Goal: Task Accomplishment & Management: Complete application form

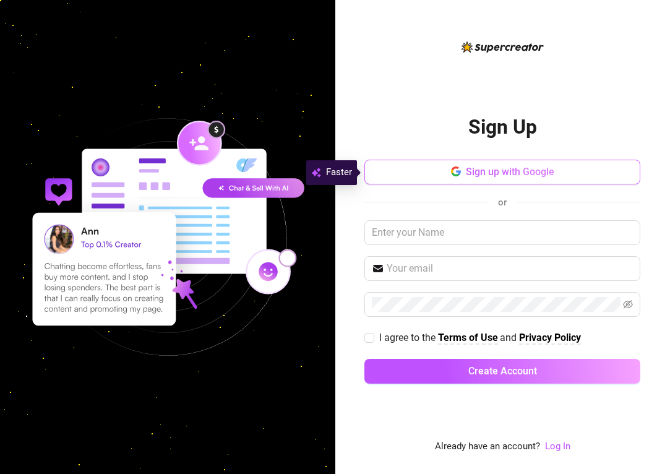
click at [464, 175] on button "Sign up with Google" at bounding box center [502, 172] width 276 height 25
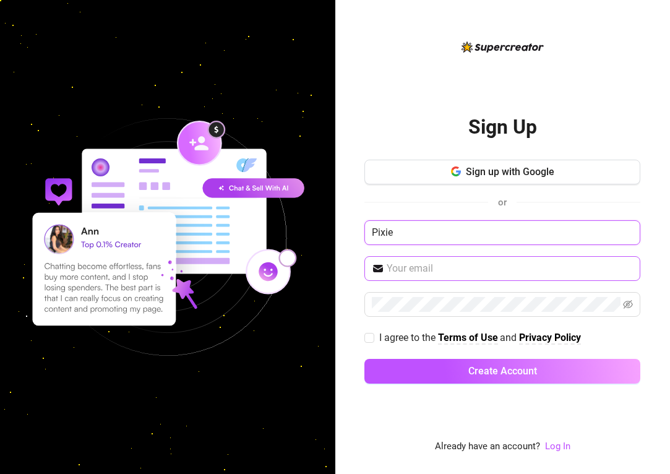
type input "Pixie"
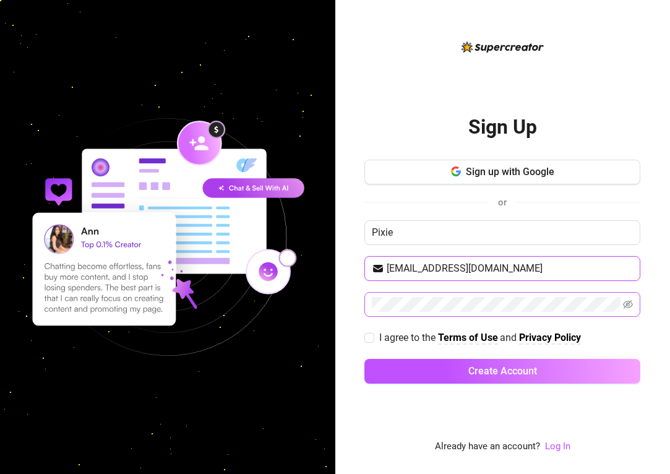
type input "pixie@violet-inc.com"
click at [424, 313] on span at bounding box center [502, 304] width 276 height 25
click at [502, 371] on button "Create Account" at bounding box center [502, 371] width 276 height 25
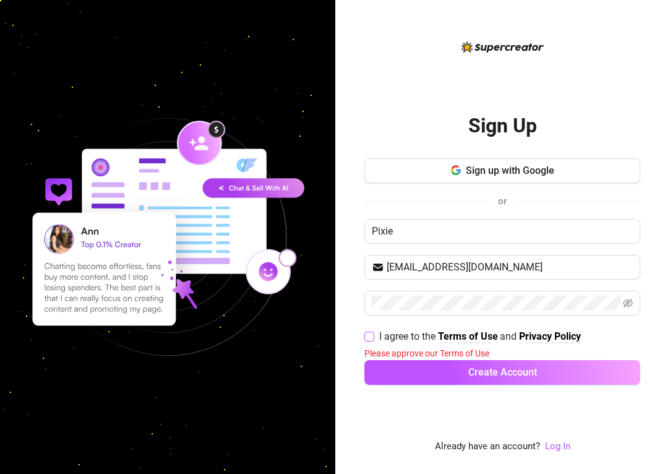
click at [369, 333] on input "I agree to the Terms of Use and Privacy Policy" at bounding box center [368, 336] width 9 height 9
checkbox input "true"
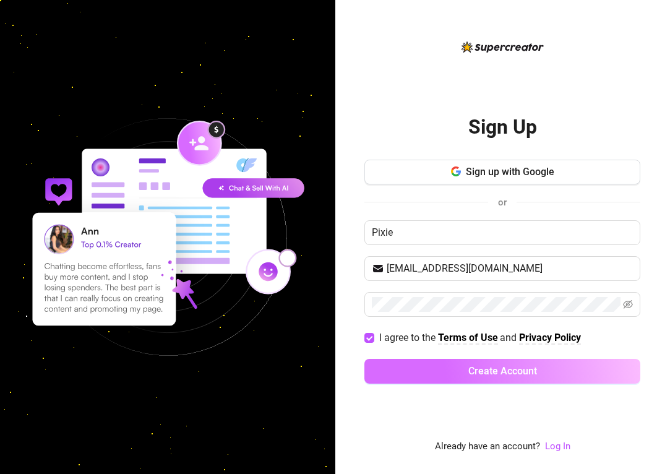
click at [503, 369] on span "Create Account" at bounding box center [502, 371] width 69 height 12
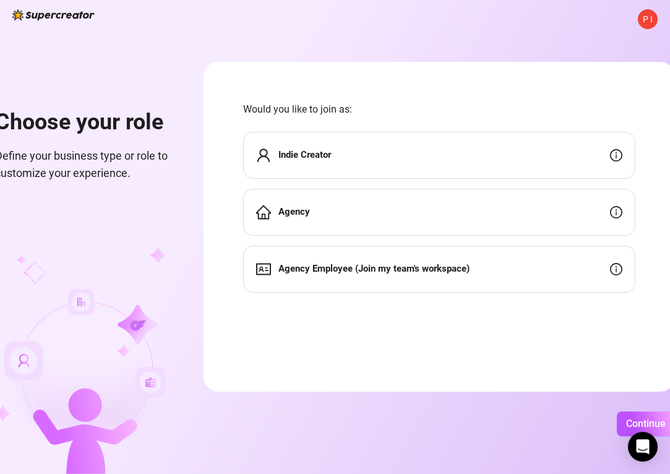
click at [310, 217] on strong "Agency" at bounding box center [294, 211] width 32 height 11
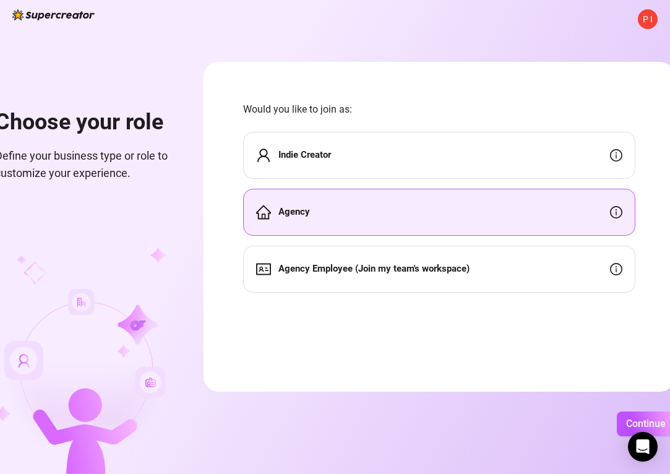
click at [310, 217] on strong "Agency" at bounding box center [294, 211] width 32 height 11
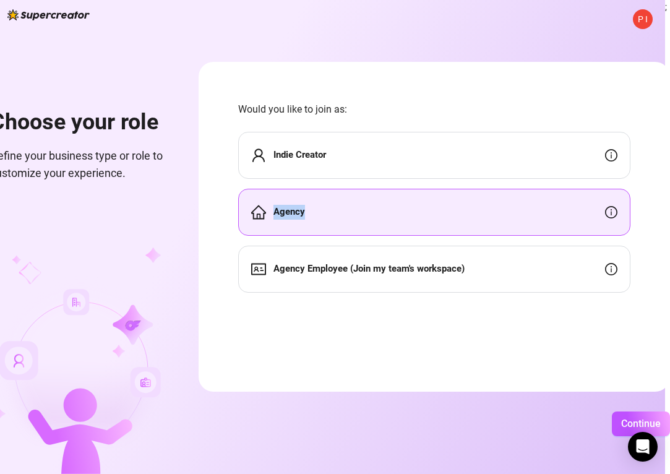
scroll to position [0, 43]
click at [637, 424] on span "Continue" at bounding box center [641, 424] width 40 height 12
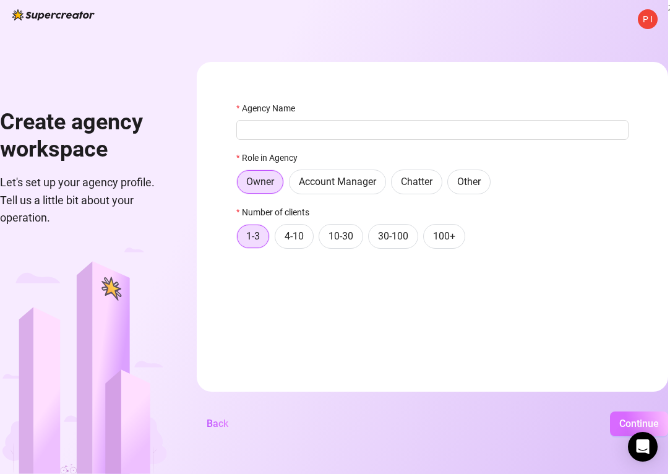
click at [638, 424] on span "Continue" at bounding box center [639, 424] width 40 height 12
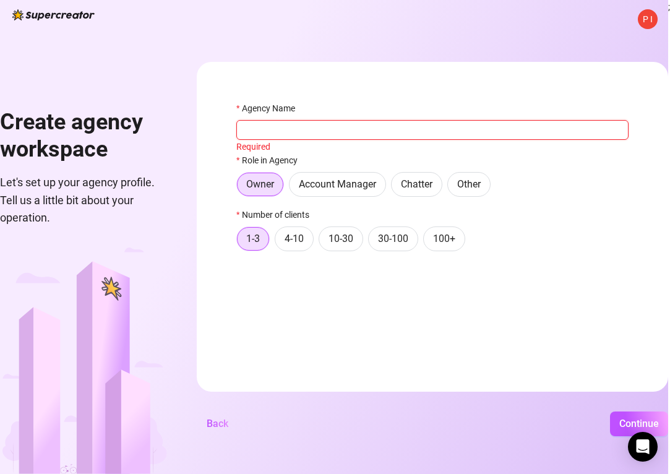
click at [293, 127] on input "Agency Name" at bounding box center [432, 130] width 392 height 20
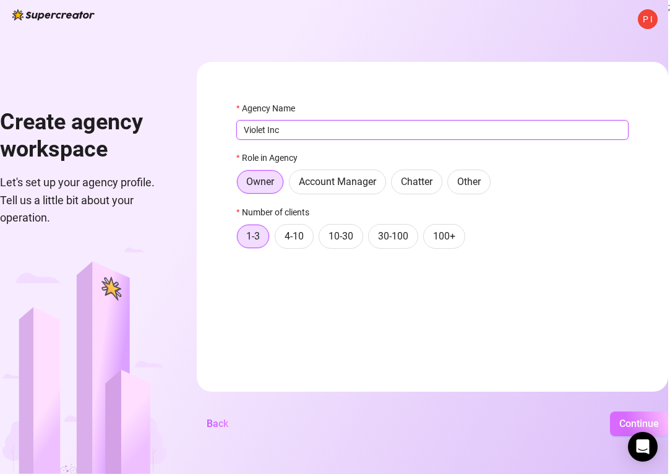
type input "Violet Inc"
click at [629, 426] on span "Continue" at bounding box center [639, 424] width 40 height 12
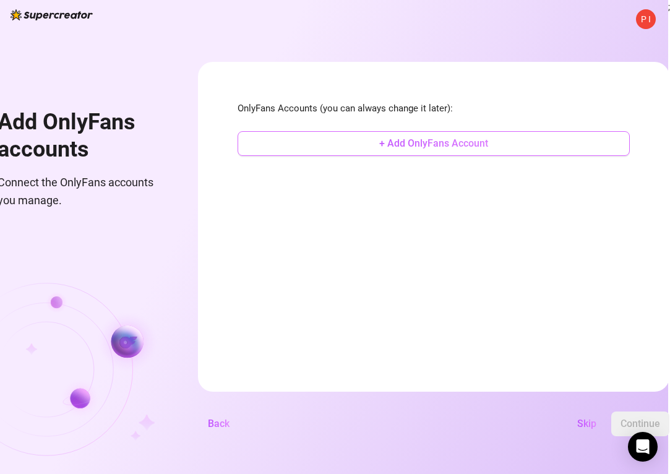
click at [469, 141] on span "+ Add OnlyFans Account" at bounding box center [433, 143] width 109 height 12
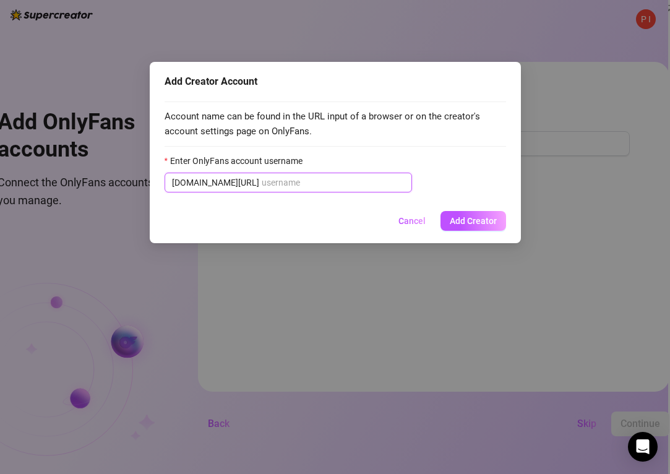
paste input "u514190003"
type input "u514190003"
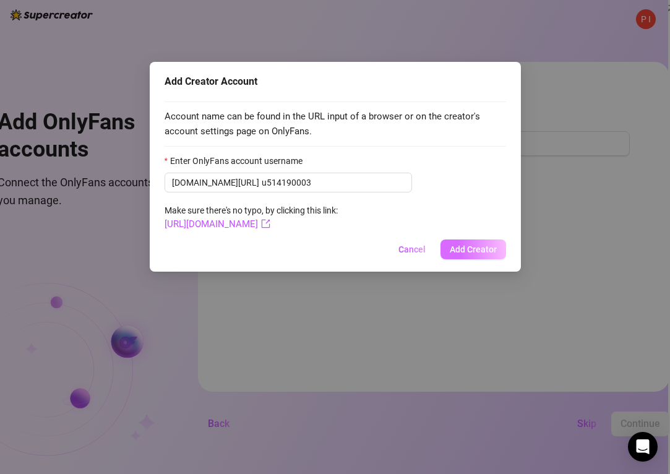
click at [491, 248] on span "Add Creator" at bounding box center [473, 249] width 47 height 10
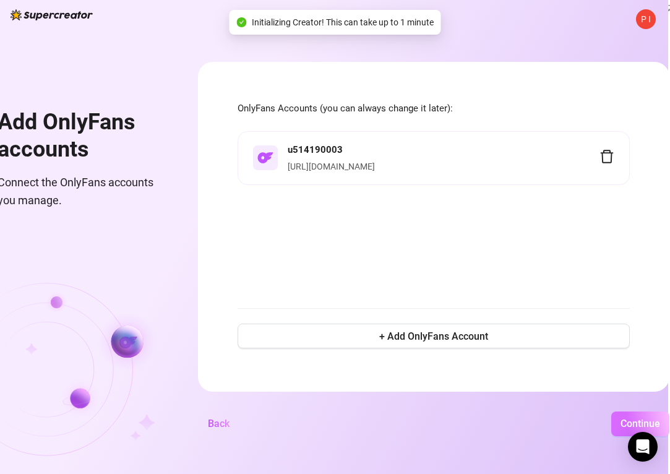
click at [660, 421] on span "Continue" at bounding box center [641, 424] width 40 height 12
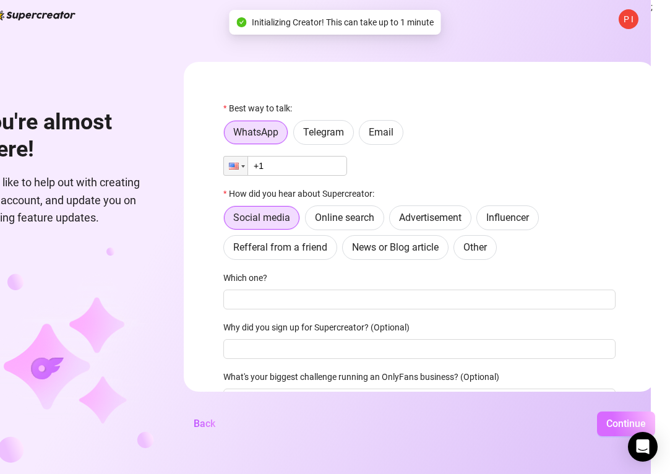
scroll to position [0, 37]
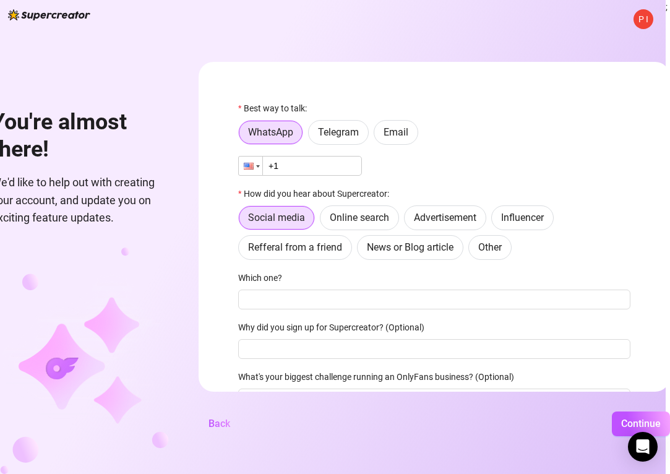
click at [254, 165] on div at bounding box center [251, 166] width 24 height 19
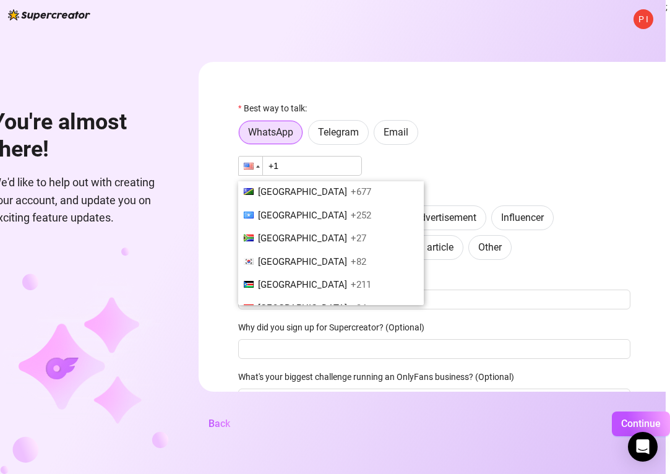
scroll to position [4080, 0]
click at [280, 304] on span "Spain" at bounding box center [302, 309] width 89 height 11
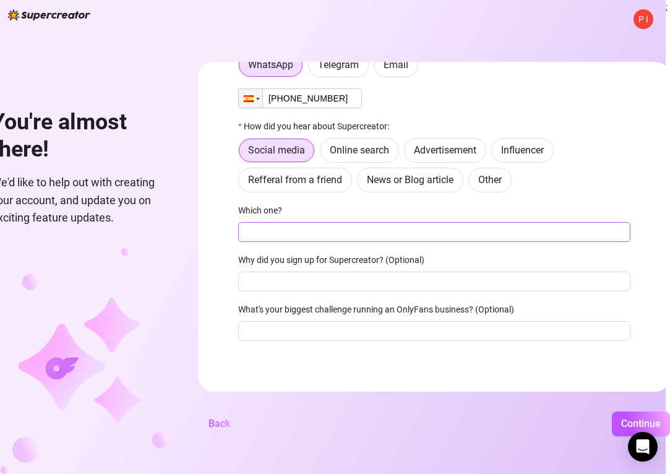
scroll to position [67, 0]
type input "+34 697 243 056"
click at [295, 232] on input "Which one?" at bounding box center [434, 232] width 392 height 20
type input "G"
click at [366, 151] on span "Online search" at bounding box center [359, 150] width 59 height 12
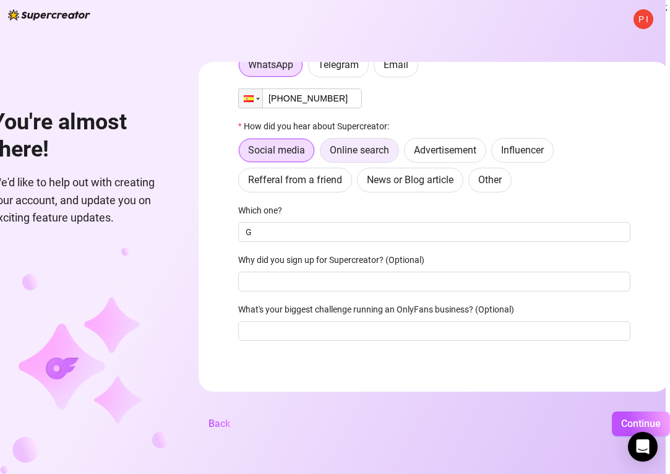
click at [324, 153] on input "Online search" at bounding box center [324, 153] width 0 height 0
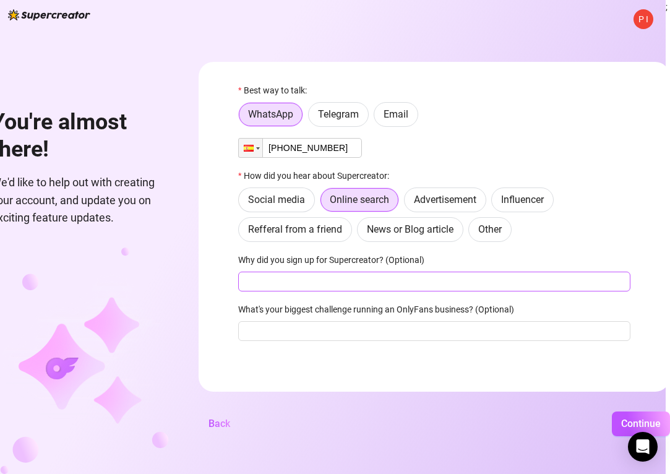
scroll to position [0, 37]
click at [283, 283] on input "Why did you sign up for Supercreator? (Optional)" at bounding box center [434, 282] width 392 height 20
type input "c"
type input "Cheaper than infloww"
click at [629, 422] on span "Continue" at bounding box center [641, 424] width 40 height 12
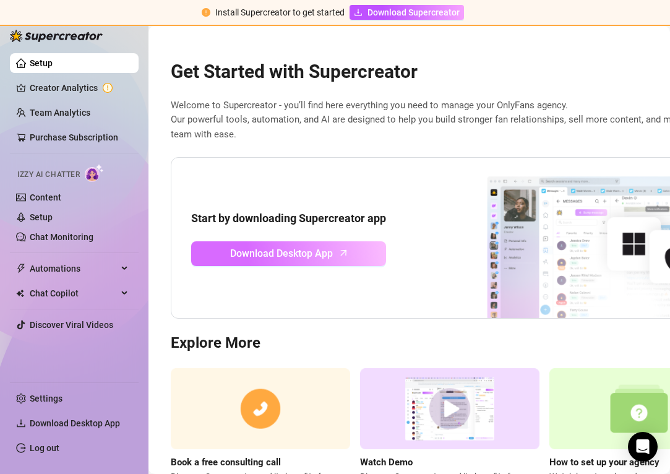
click at [291, 251] on span "Download Desktop App" at bounding box center [281, 253] width 103 height 15
